Goal: Task Accomplishment & Management: Complete application form

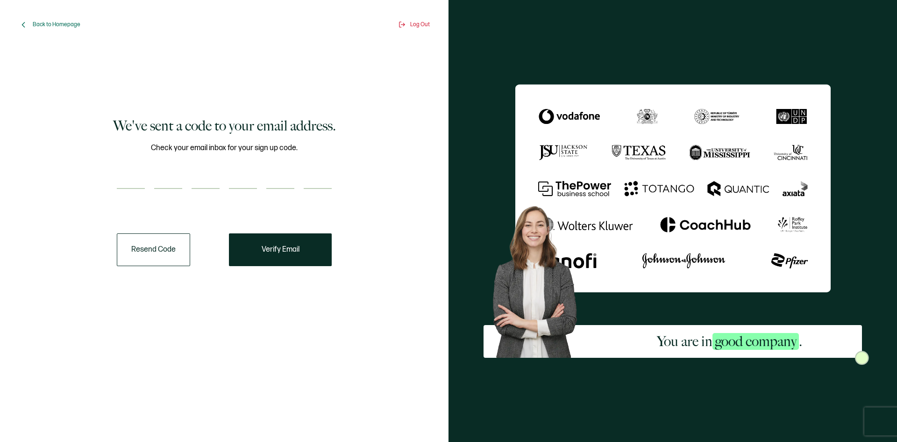
click at [140, 182] on input "number" at bounding box center [131, 179] width 28 height 19
paste input "6"
type input "6"
type input "2"
type input "6"
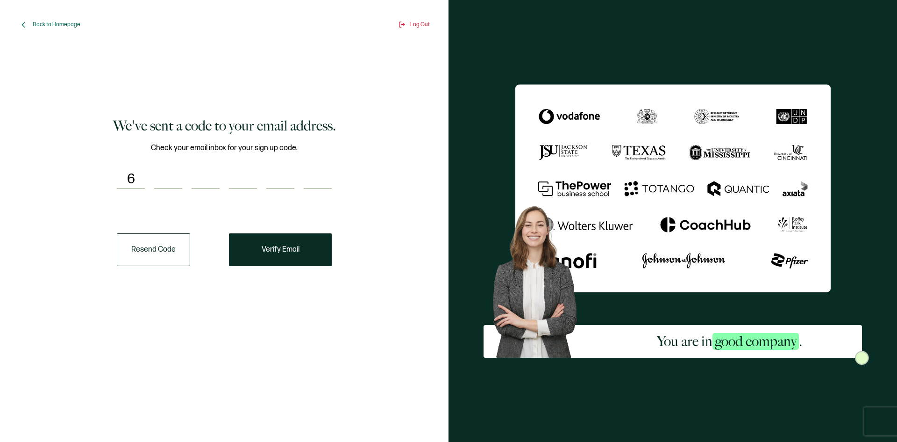
type input "2"
type input "9"
type input "6"
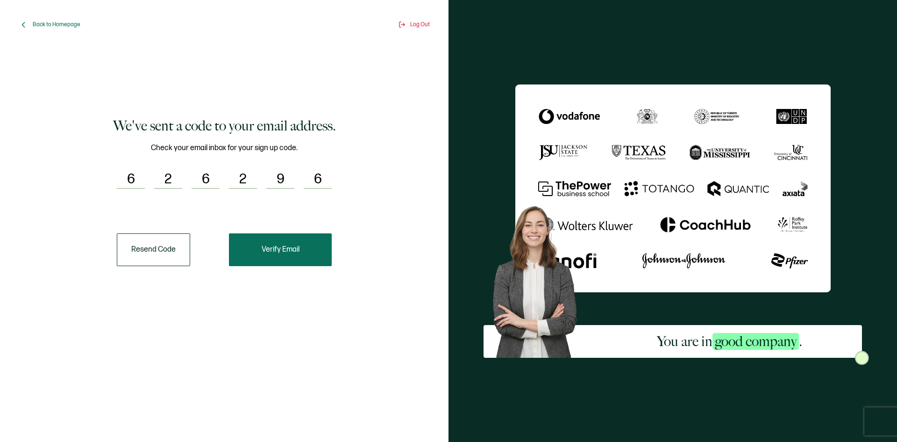
click at [268, 246] on span "Verify Email" at bounding box center [281, 249] width 38 height 7
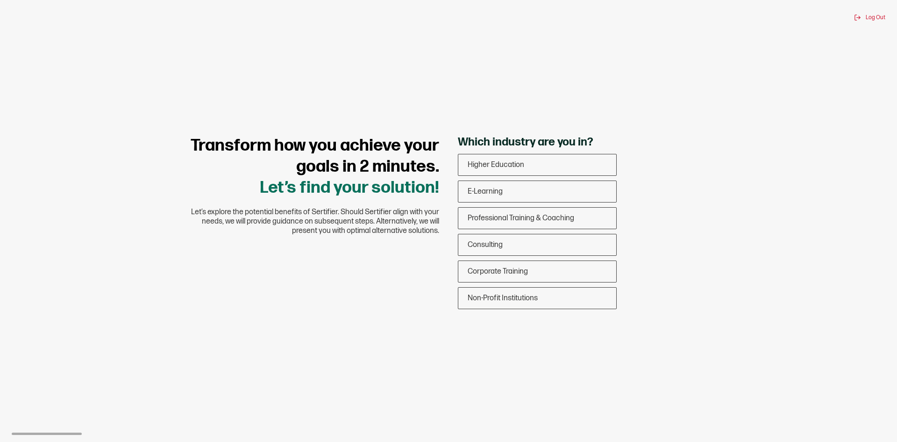
click at [733, 328] on div "Log Out Transform how you achieve your goals in 2 minutes. Let’s find your solu…" at bounding box center [448, 221] width 897 height 442
click at [514, 273] on span "Corporate Training" at bounding box center [498, 271] width 60 height 9
click at [0, 0] on input "Corporate Training" at bounding box center [0, 0] width 0 height 0
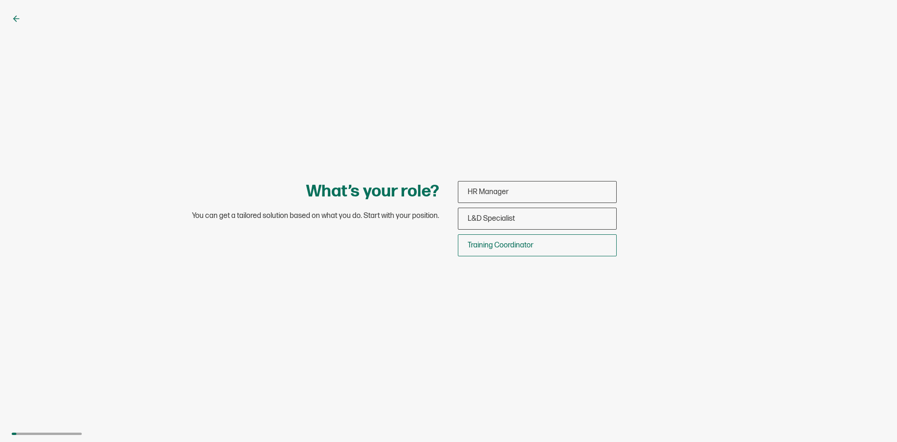
click at [505, 249] on span "Training Coordinator" at bounding box center [501, 245] width 66 height 9
click at [0, 0] on input "Training Coordinator" at bounding box center [0, 0] width 0 height 0
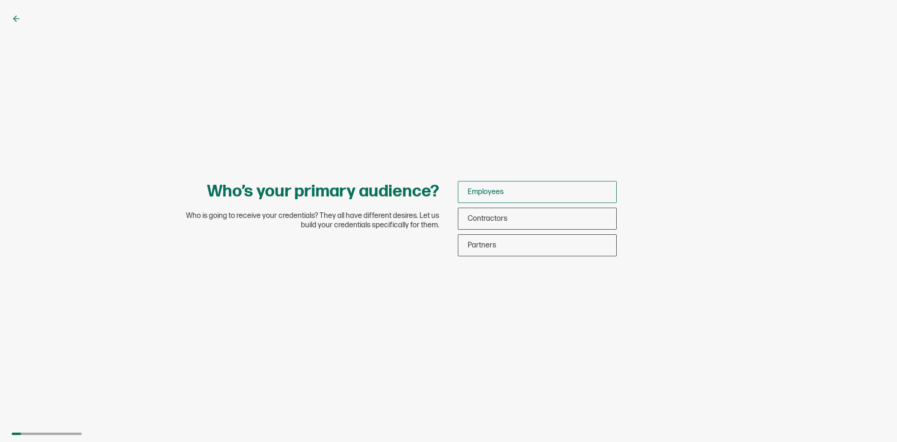
click at [486, 194] on span "Employees" at bounding box center [486, 191] width 36 height 9
click at [0, 0] on input "Employees" at bounding box center [0, 0] width 0 height 0
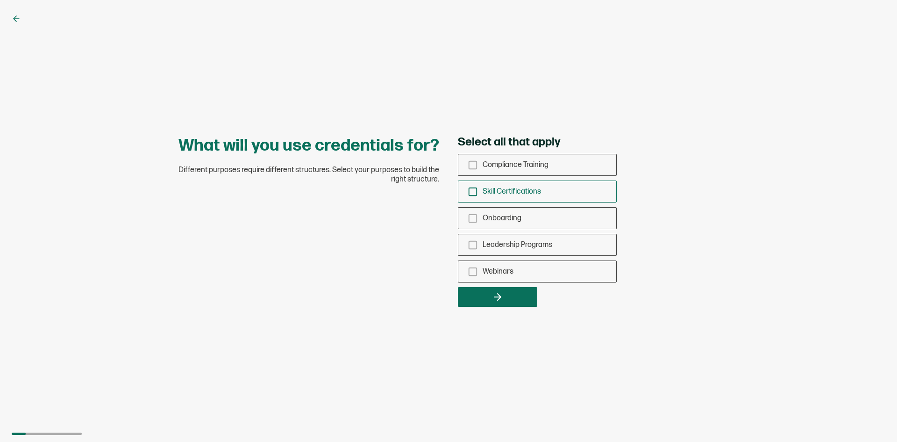
click at [470, 191] on icon "checkbox-group" at bounding box center [473, 191] width 10 height 10
click at [0, 0] on input "Skill Certifications" at bounding box center [0, 0] width 0 height 0
click at [478, 297] on button "button" at bounding box center [497, 297] width 79 height 20
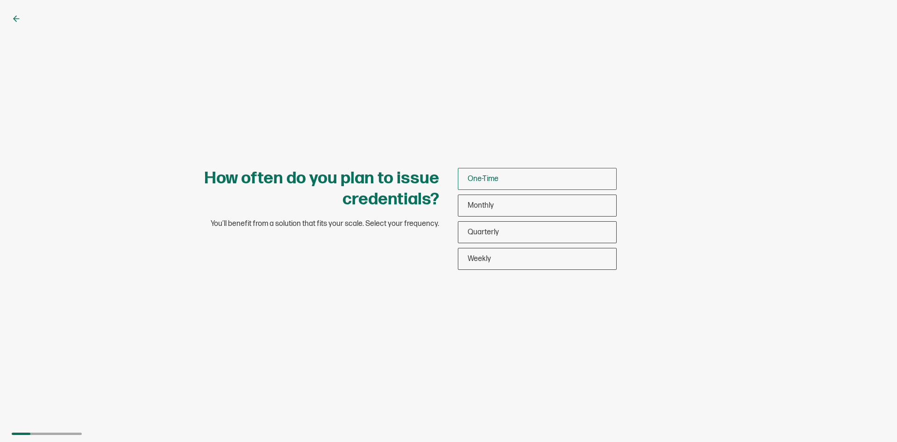
click at [480, 180] on span "One-Time" at bounding box center [483, 178] width 31 height 9
click at [0, 0] on input "One-Time" at bounding box center [0, 0] width 0 height 0
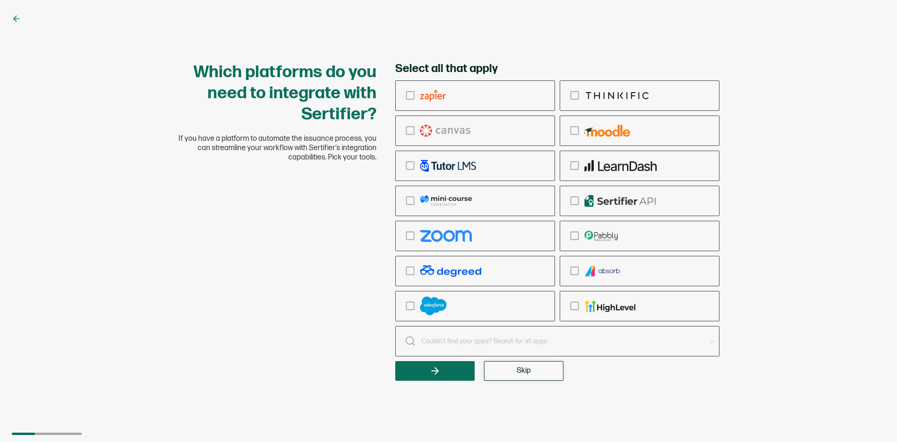
click at [500, 371] on button "Skip" at bounding box center [523, 371] width 79 height 20
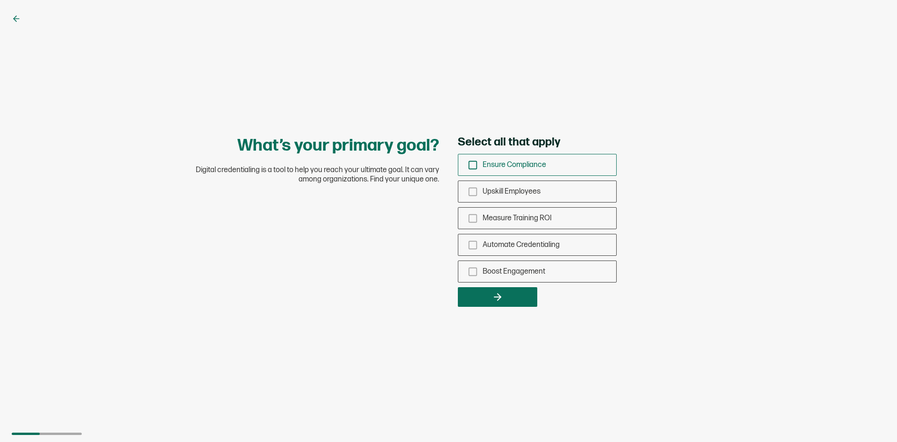
click at [467, 169] on div "Ensure Compliance" at bounding box center [537, 165] width 158 height 22
click at [0, 0] on input "Ensure Compliance" at bounding box center [0, 0] width 0 height 0
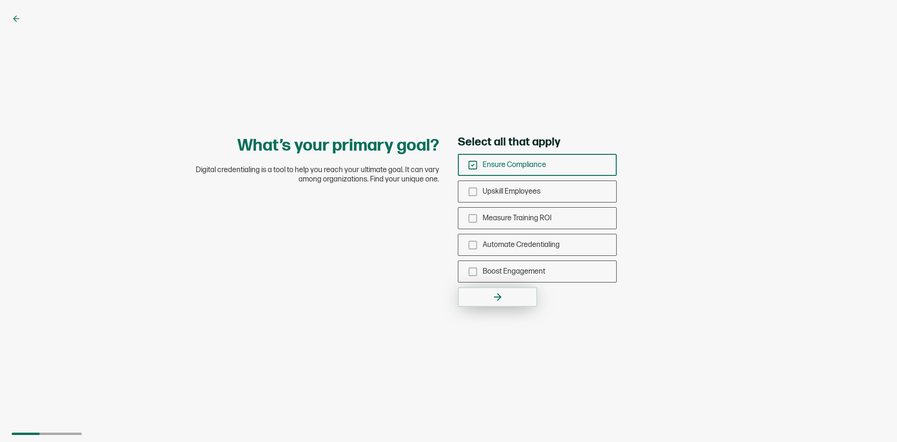
click at [492, 305] on button "button" at bounding box center [497, 297] width 79 height 20
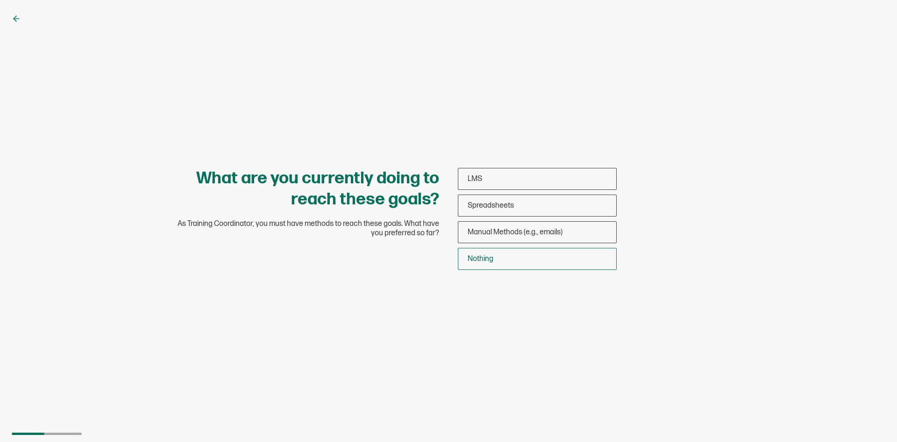
click at [510, 254] on div "Nothing" at bounding box center [537, 259] width 158 height 22
click at [0, 0] on input "Nothing" at bounding box center [0, 0] width 0 height 0
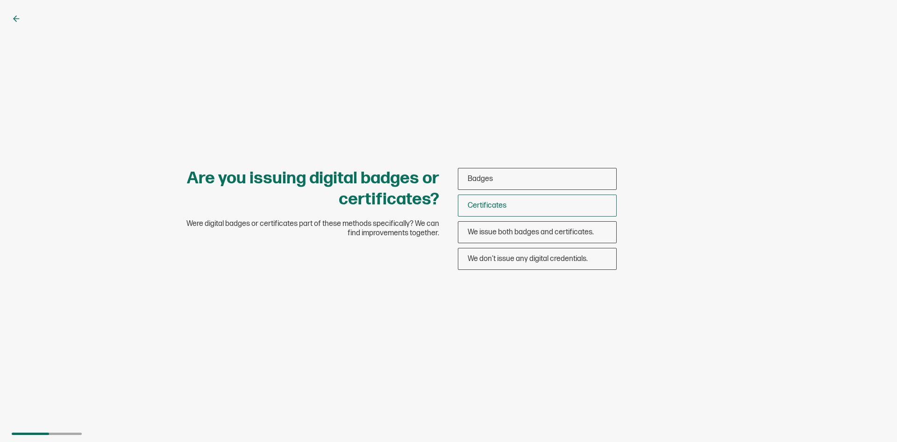
click at [502, 203] on span "Certificates" at bounding box center [487, 205] width 39 height 9
click at [0, 0] on input "Certificates" at bounding box center [0, 0] width 0 height 0
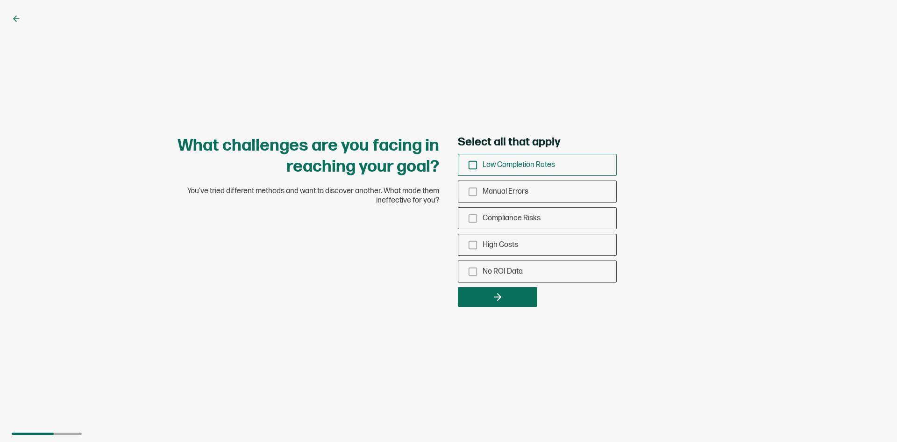
click at [473, 169] on rect "checkbox-group" at bounding box center [473, 165] width 8 height 8
click at [0, 0] on input "Low Completion Rates" at bounding box center [0, 0] width 0 height 0
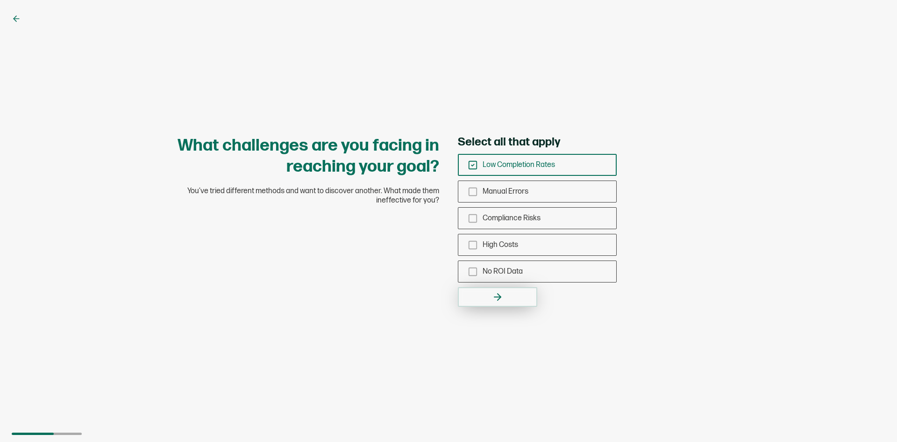
click at [485, 289] on button "button" at bounding box center [497, 297] width 79 height 20
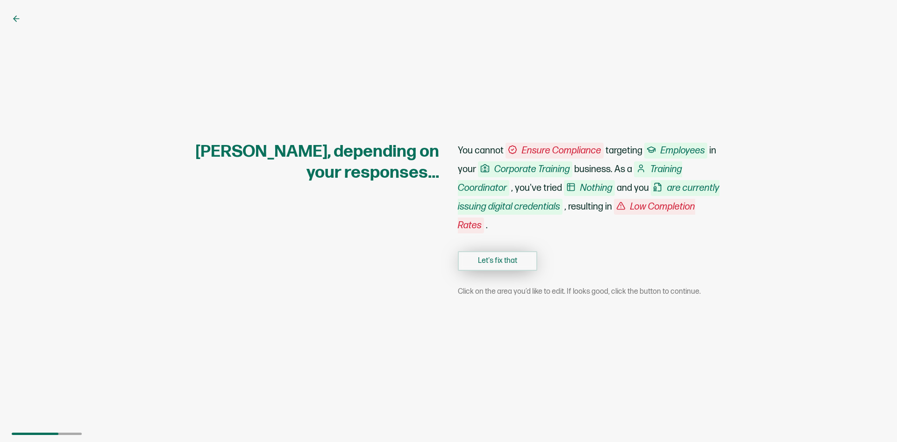
click at [489, 261] on button "Let's fix that" at bounding box center [497, 261] width 79 height 20
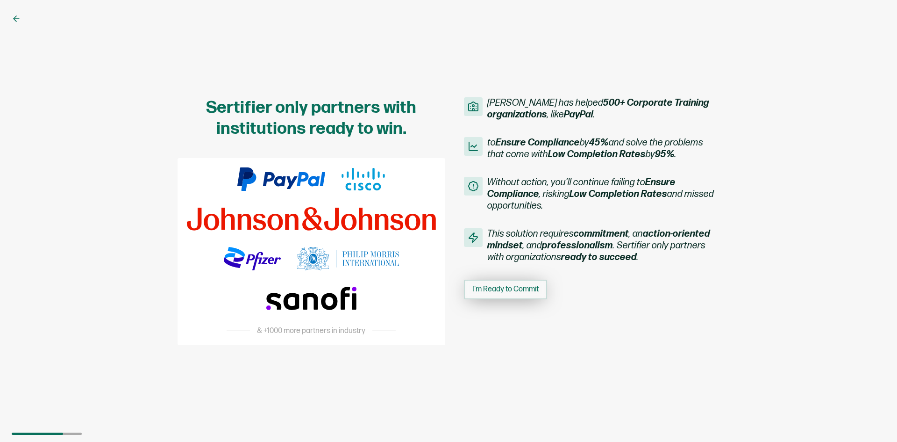
click at [497, 285] on span "I'm Ready to Commit" at bounding box center [505, 288] width 66 height 7
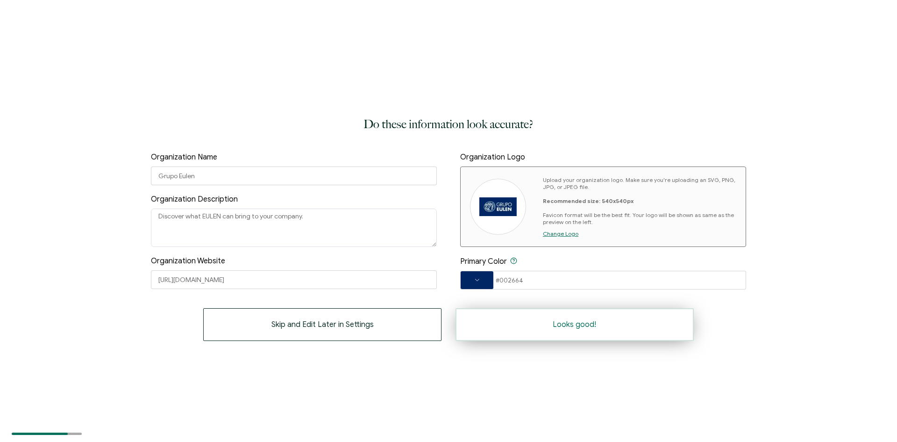
click at [496, 328] on button "Looks good!" at bounding box center [575, 324] width 238 height 33
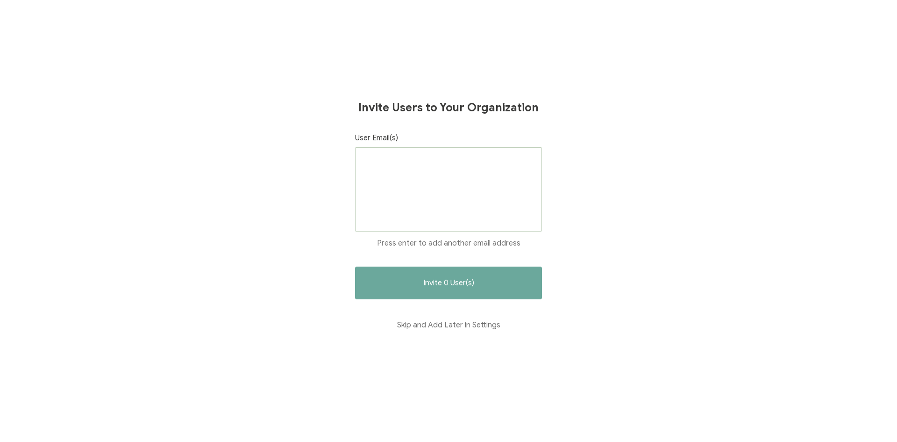
click at [400, 171] on div at bounding box center [448, 189] width 187 height 84
click at [401, 328] on button "Skip and Add Later in Settings" at bounding box center [448, 324] width 187 height 33
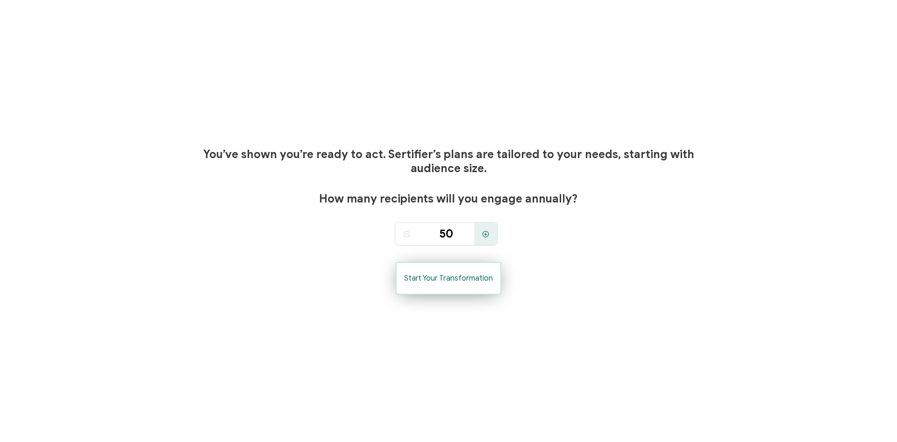
click at [473, 275] on span "Start Your Transformation" at bounding box center [448, 277] width 89 height 7
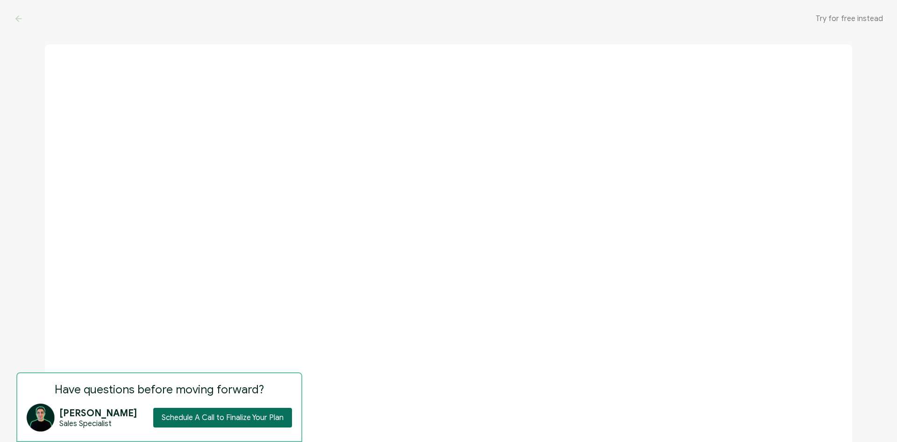
click at [12, 21] on div "Try for free instead" at bounding box center [448, 18] width 897 height 37
click at [15, 20] on icon at bounding box center [18, 18] width 9 height 9
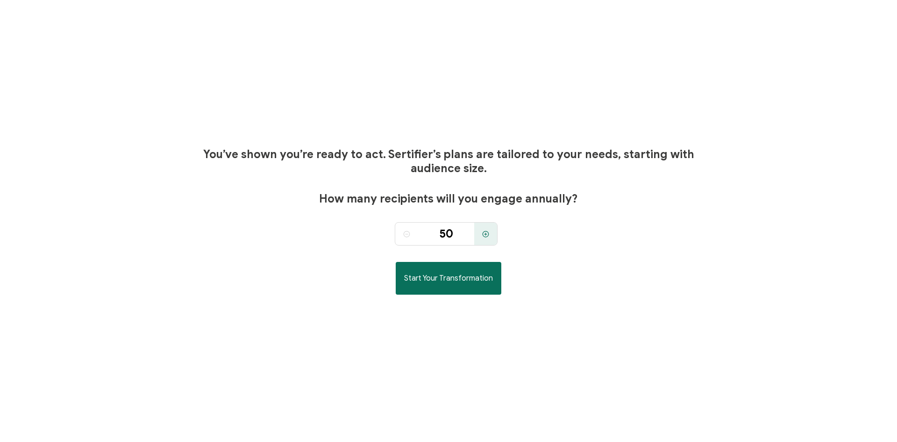
drag, startPoint x: 841, startPoint y: 321, endPoint x: 854, endPoint y: 333, distance: 17.9
click at [841, 321] on div "You’ve shown you’re ready to act. Sertifier’s plans are tailored to your needs,…" at bounding box center [448, 221] width 897 height 442
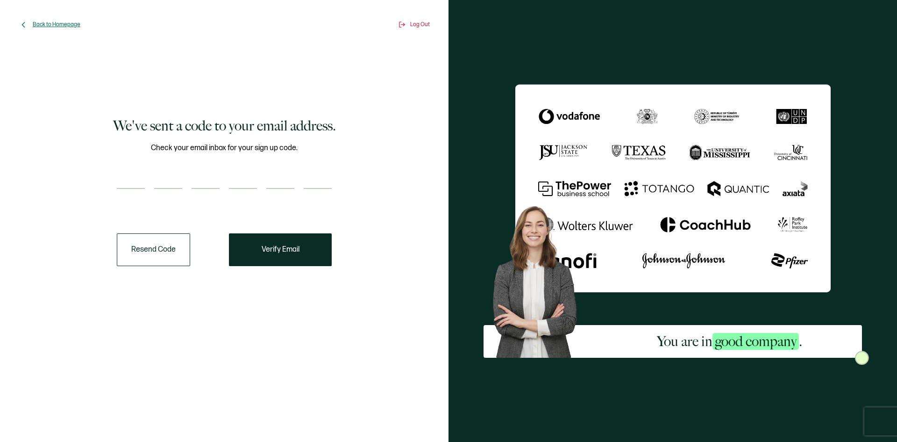
click at [62, 24] on span "Back to Homepage" at bounding box center [57, 24] width 48 height 7
